Goal: Navigation & Orientation: Understand site structure

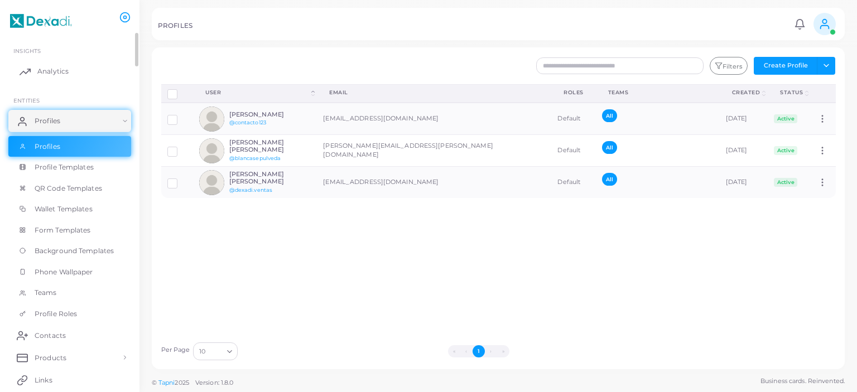
click at [88, 63] on link "Analytics" at bounding box center [69, 71] width 123 height 22
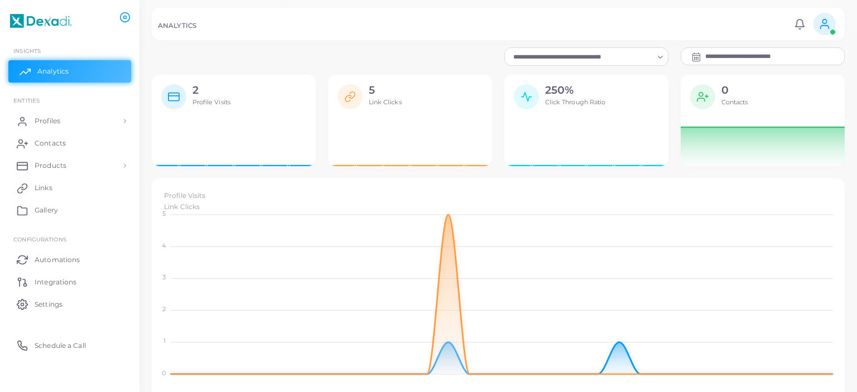
scroll to position [1, 0]
click at [822, 25] on icon at bounding box center [824, 24] width 12 height 12
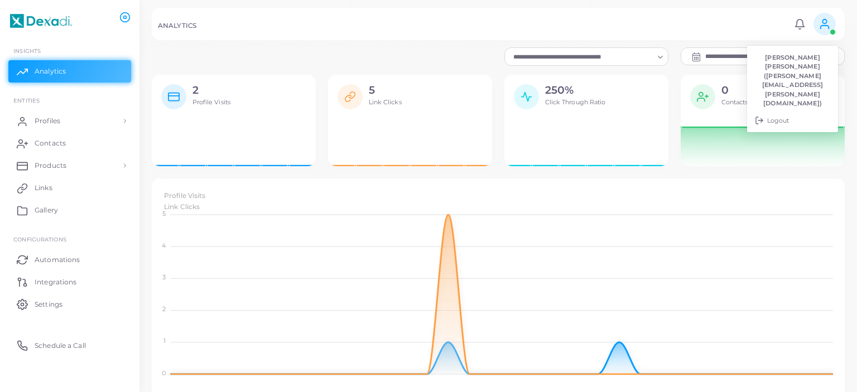
click at [524, 26] on div "ANALYTICS" at bounding box center [474, 27] width 633 height 11
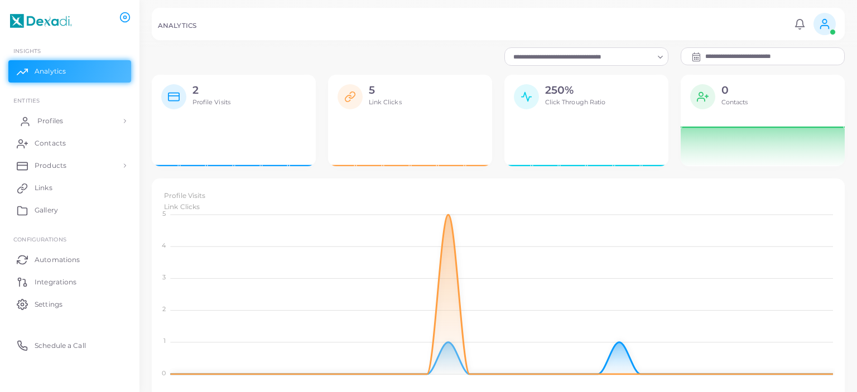
click at [68, 120] on link "Profiles" at bounding box center [69, 121] width 123 height 22
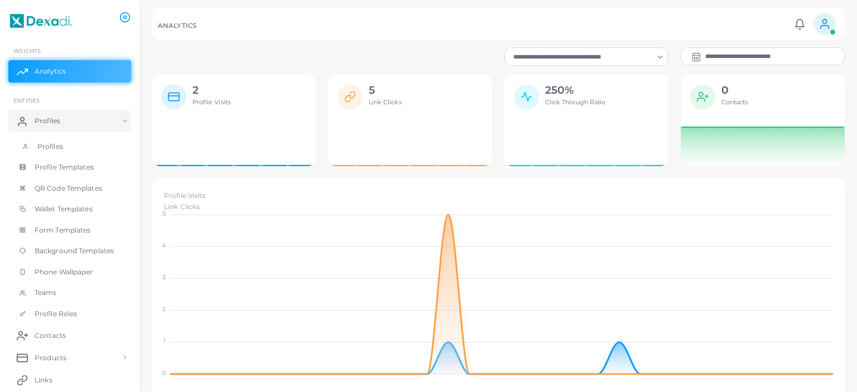
click at [68, 151] on link "Profiles" at bounding box center [69, 146] width 123 height 21
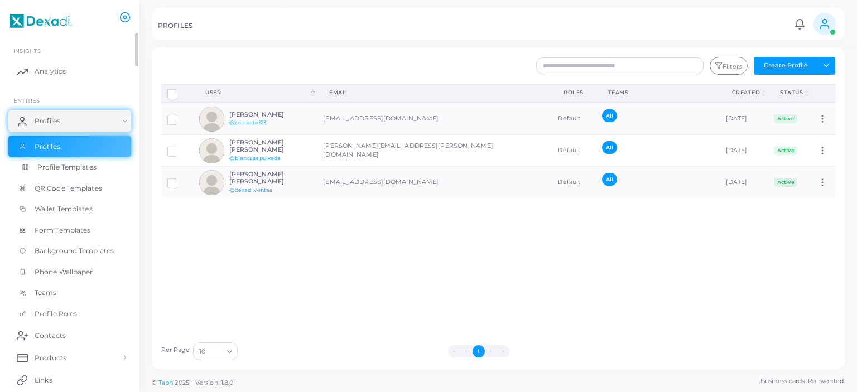
click at [73, 168] on span "Profile Templates" at bounding box center [66, 167] width 59 height 10
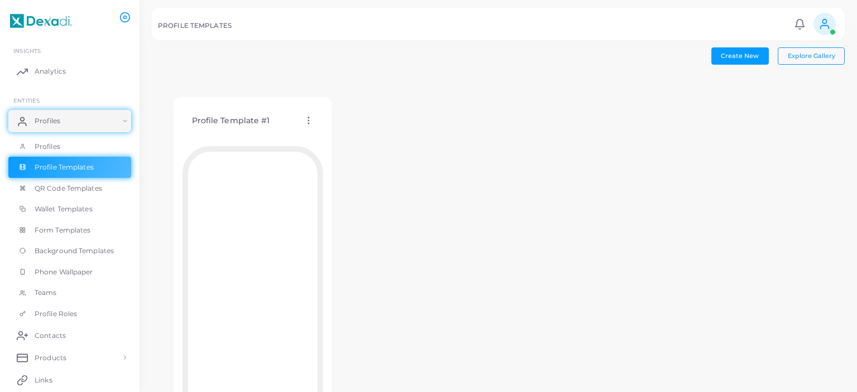
click at [306, 121] on icon at bounding box center [308, 120] width 10 height 10
click at [521, 145] on div "Profile Template #1 Edit Template Assign template Duplicate Template Delete Tem…" at bounding box center [498, 274] width 693 height 396
click at [90, 186] on span "QR Code Templates" at bounding box center [71, 189] width 68 height 10
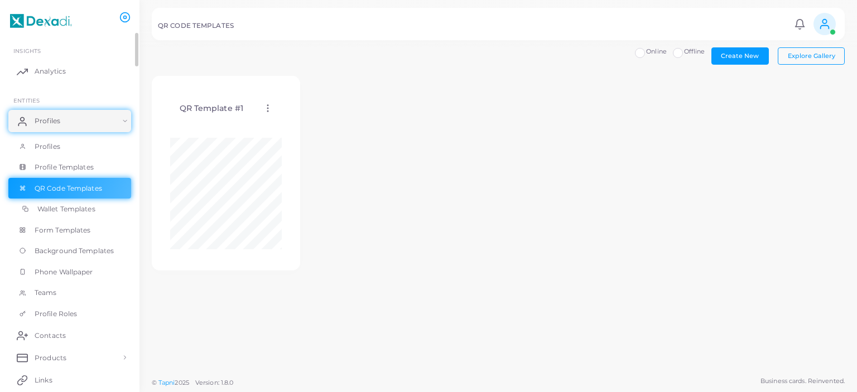
click at [93, 211] on span "Wallet Templates" at bounding box center [66, 209] width 58 height 10
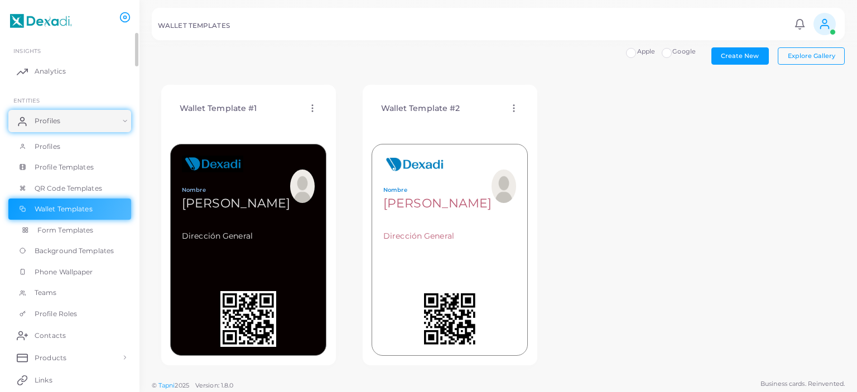
click at [93, 232] on span "Form Templates" at bounding box center [65, 230] width 56 height 10
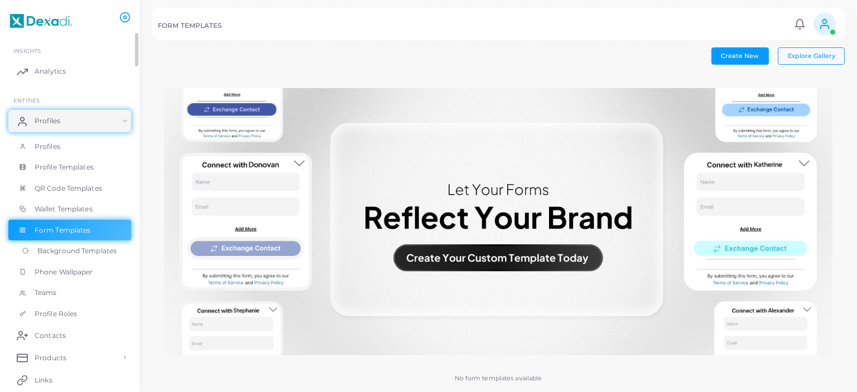
click at [99, 253] on span "Background Templates" at bounding box center [76, 251] width 79 height 10
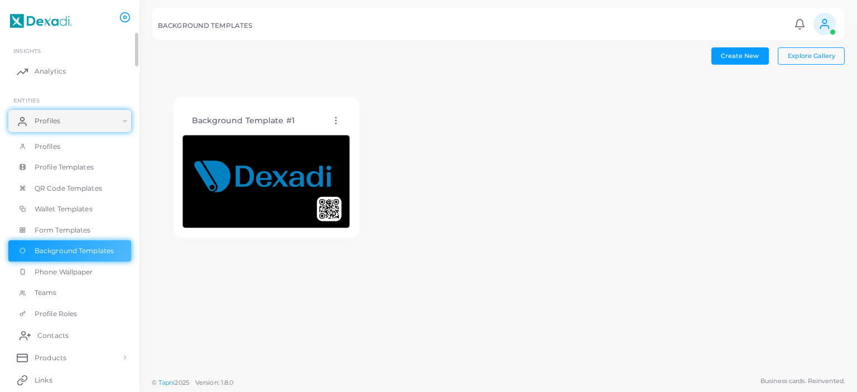
click at [66, 339] on span "Contacts" at bounding box center [52, 336] width 31 height 10
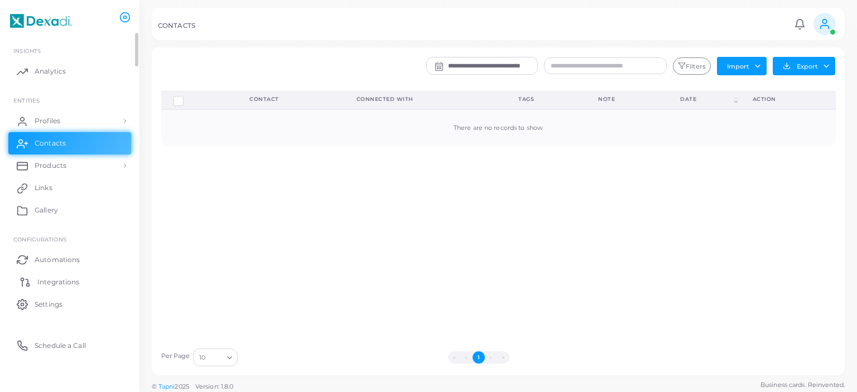
click at [73, 282] on span "Integrations" at bounding box center [58, 282] width 42 height 10
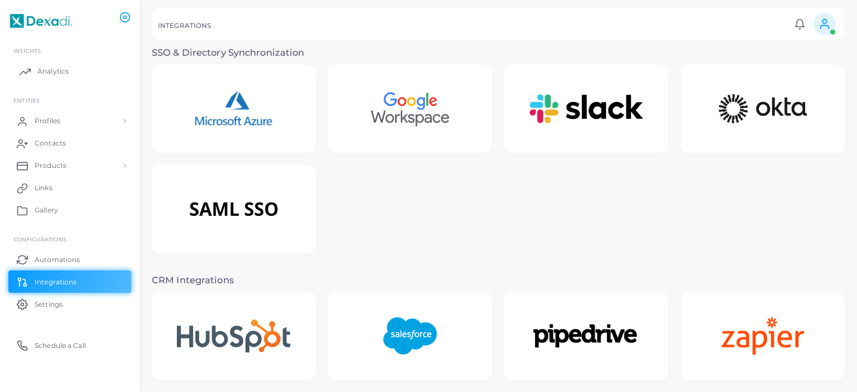
click at [68, 77] on link "Analytics" at bounding box center [69, 71] width 123 height 22
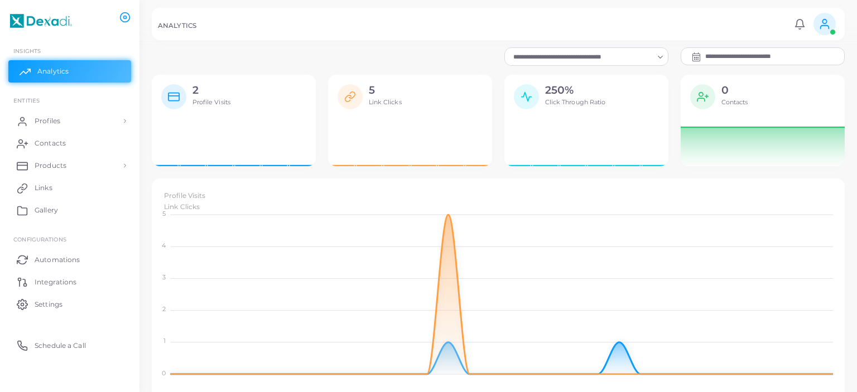
scroll to position [1, 0]
